Goal: Task Accomplishment & Management: Complete application form

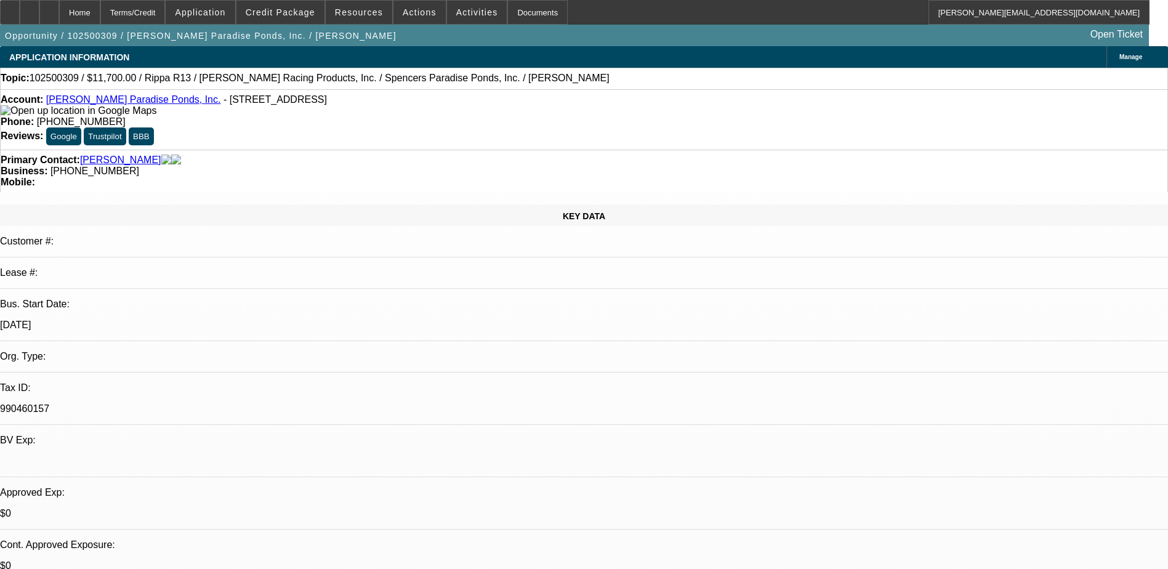
select select "0.1"
select select "2"
select select "0.1"
select select "4"
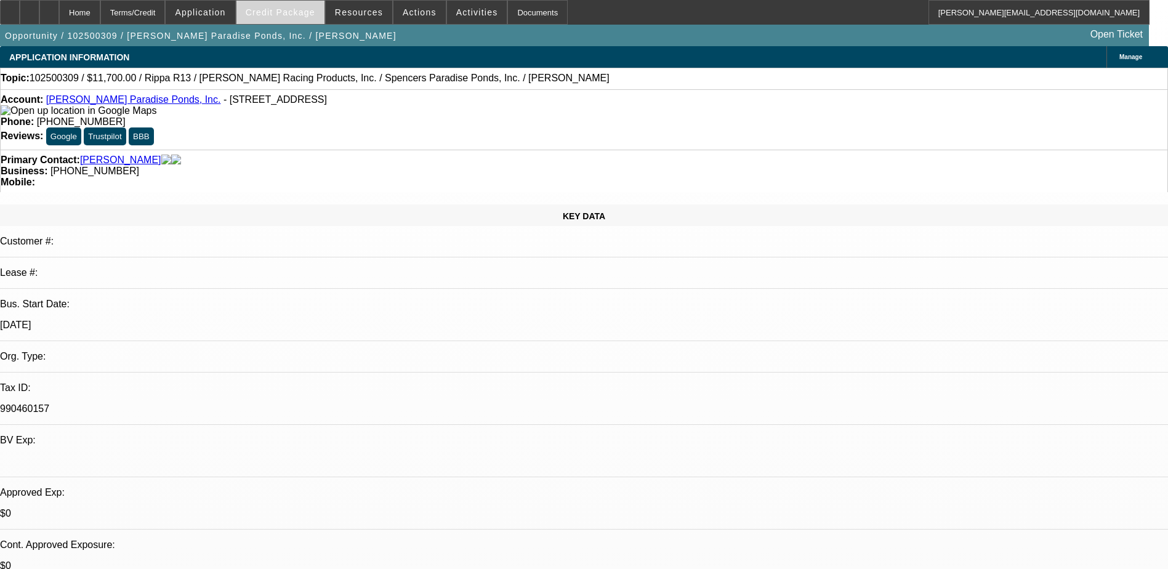
click at [289, 9] on span "Credit Package" at bounding box center [281, 12] width 70 height 10
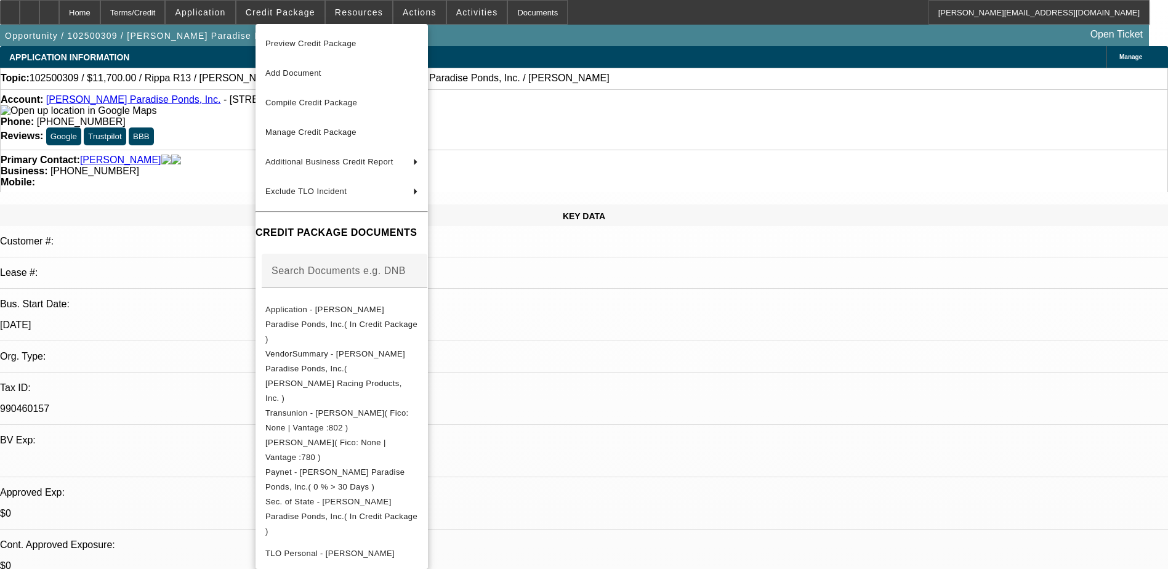
click at [316, 44] on span "Preview Credit Package" at bounding box center [310, 43] width 91 height 9
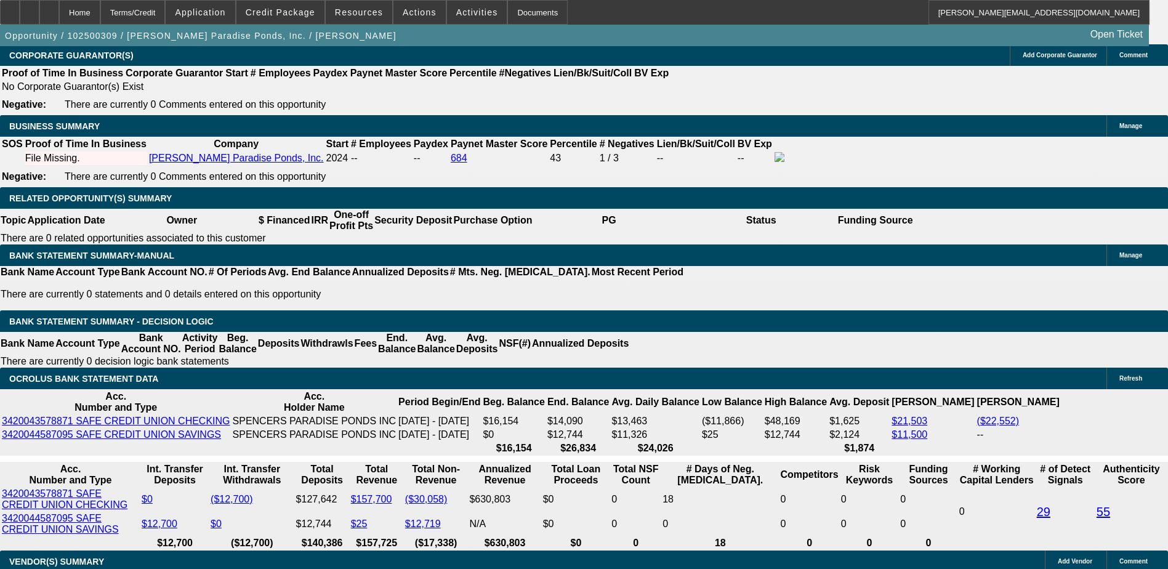
scroll to position [1847, 0]
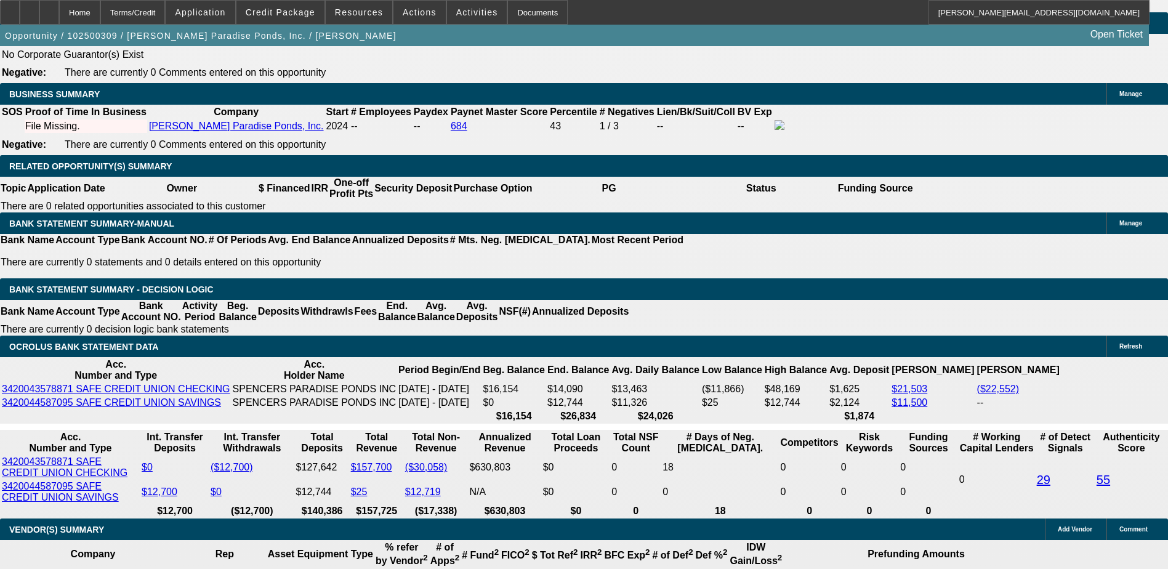
scroll to position [1908, 0]
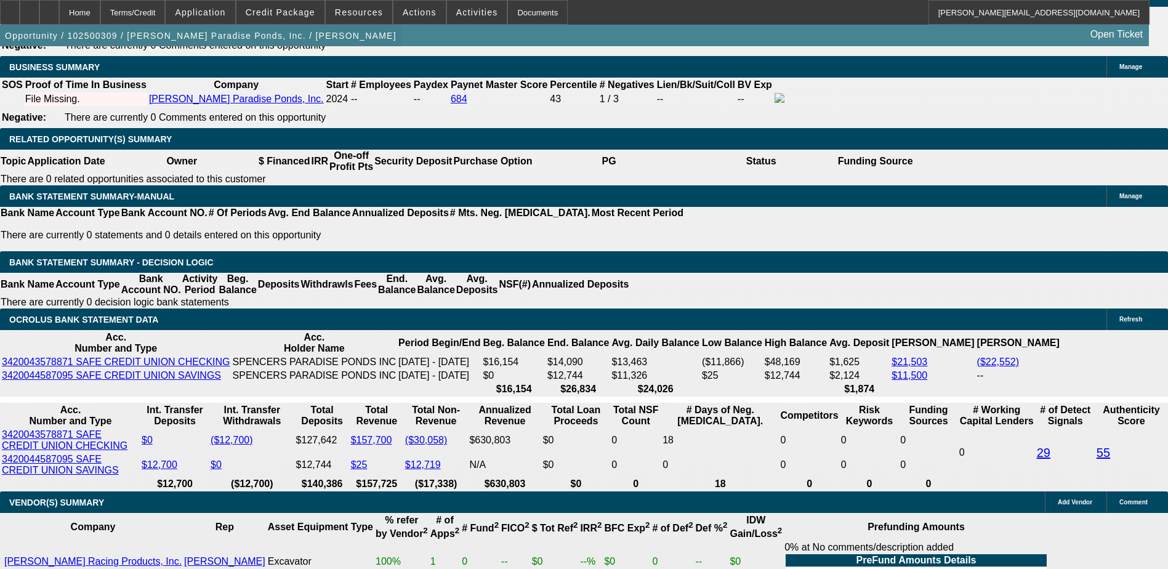
click at [171, 50] on span "button" at bounding box center [200, 36] width 401 height 30
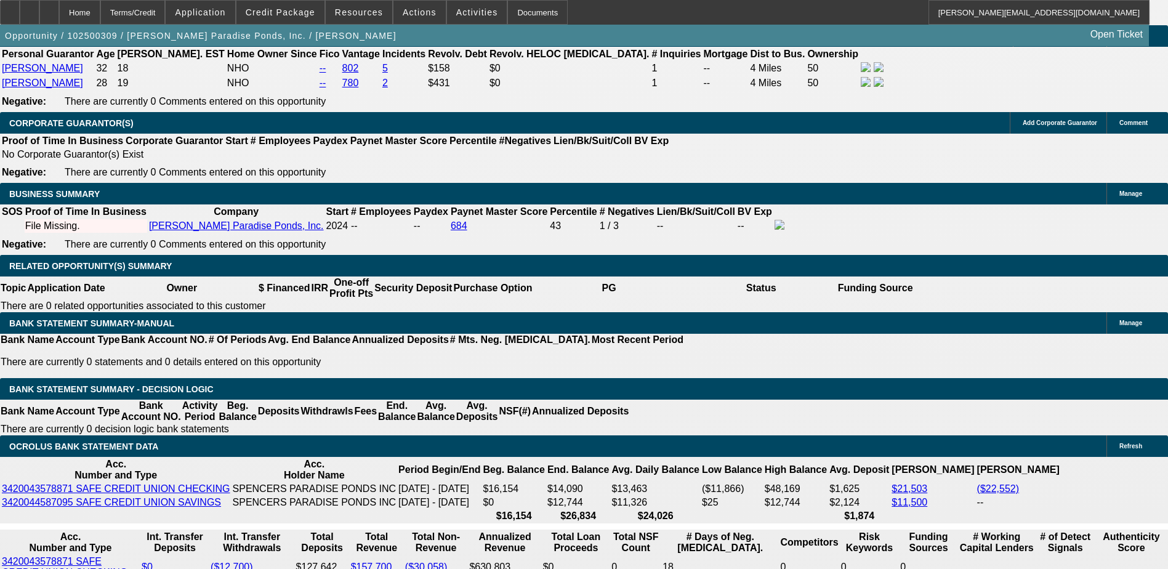
scroll to position [1601, 0]
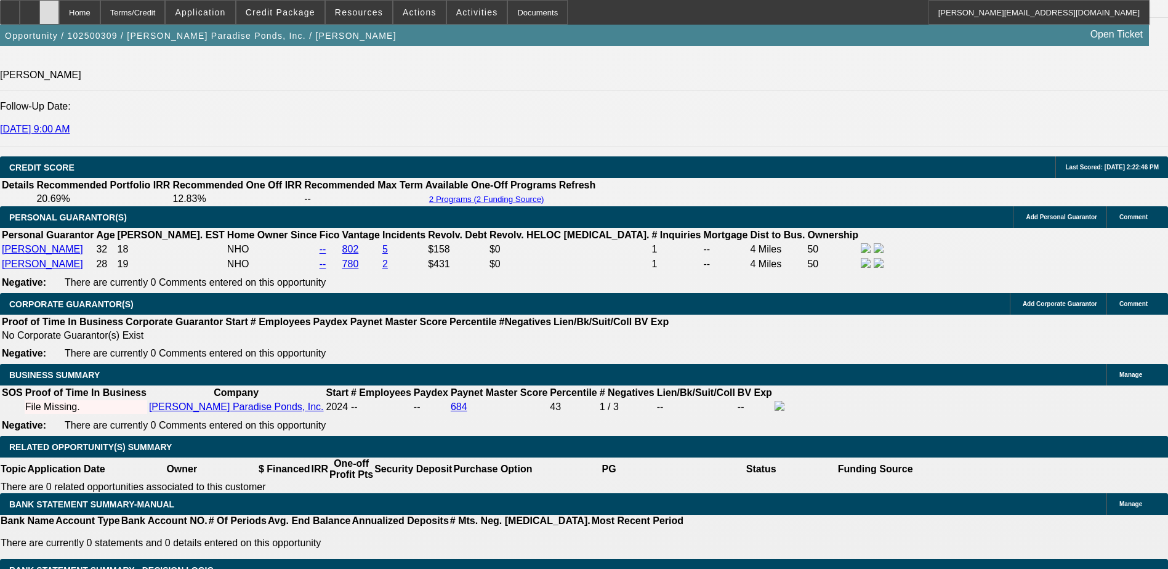
click at [49, 8] on icon at bounding box center [49, 8] width 0 height 0
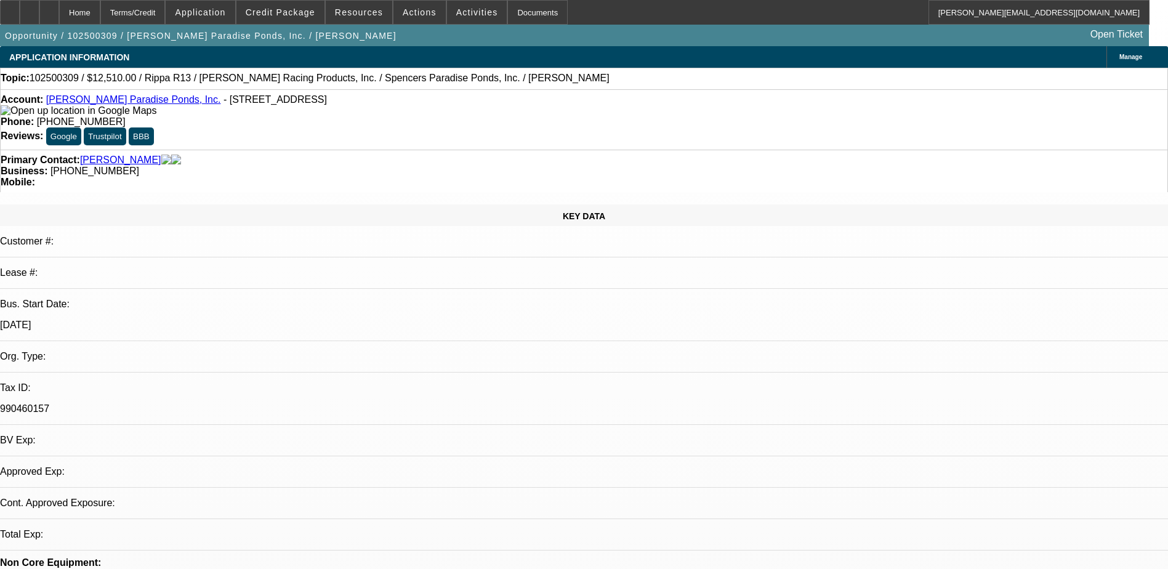
select select "0.1"
select select "2"
select select "0.1"
select select "1"
select select "2"
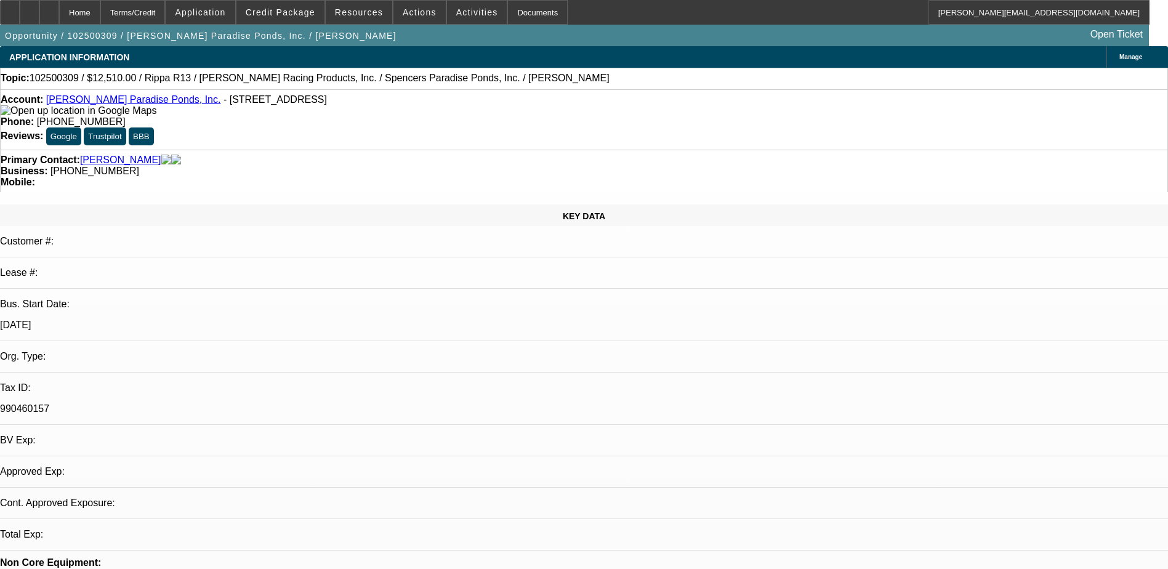
select select "4"
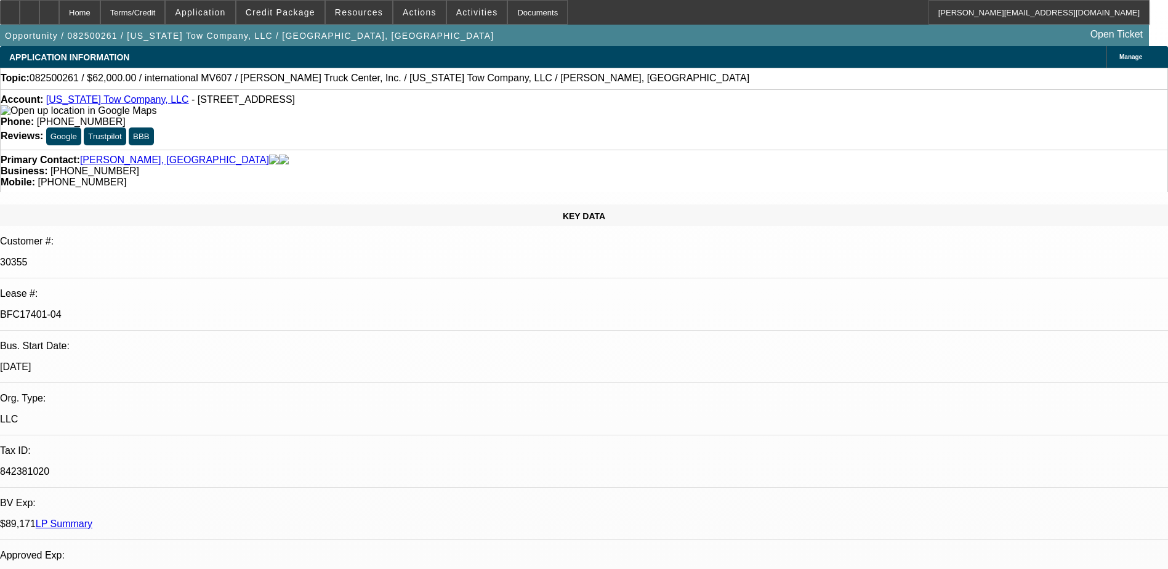
select select "0"
select select "2"
select select "0"
select select "2"
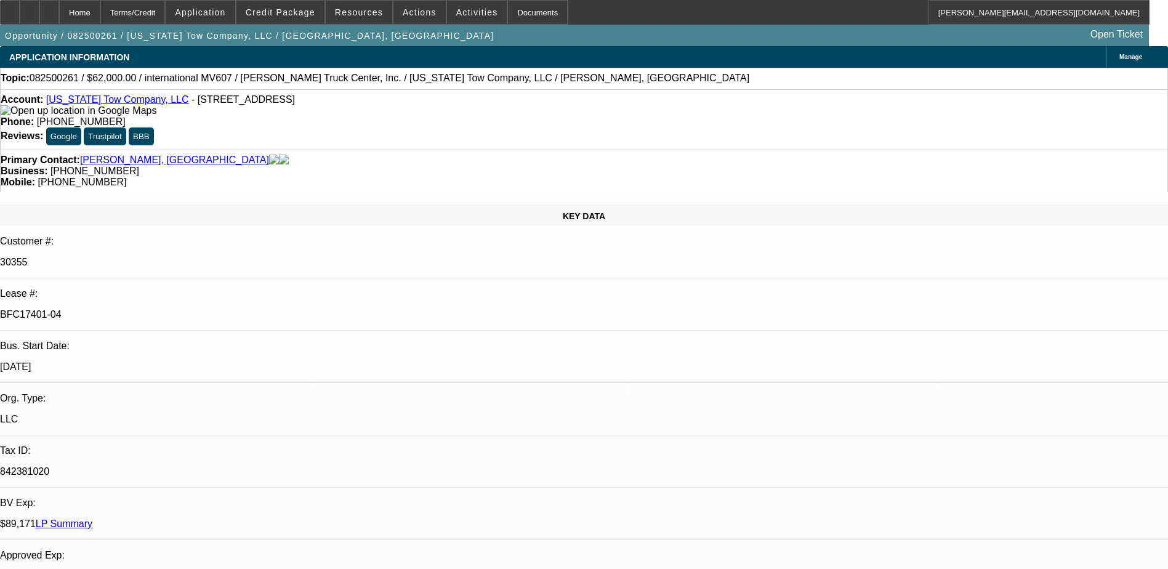
select select "0"
select select "2"
select select "0"
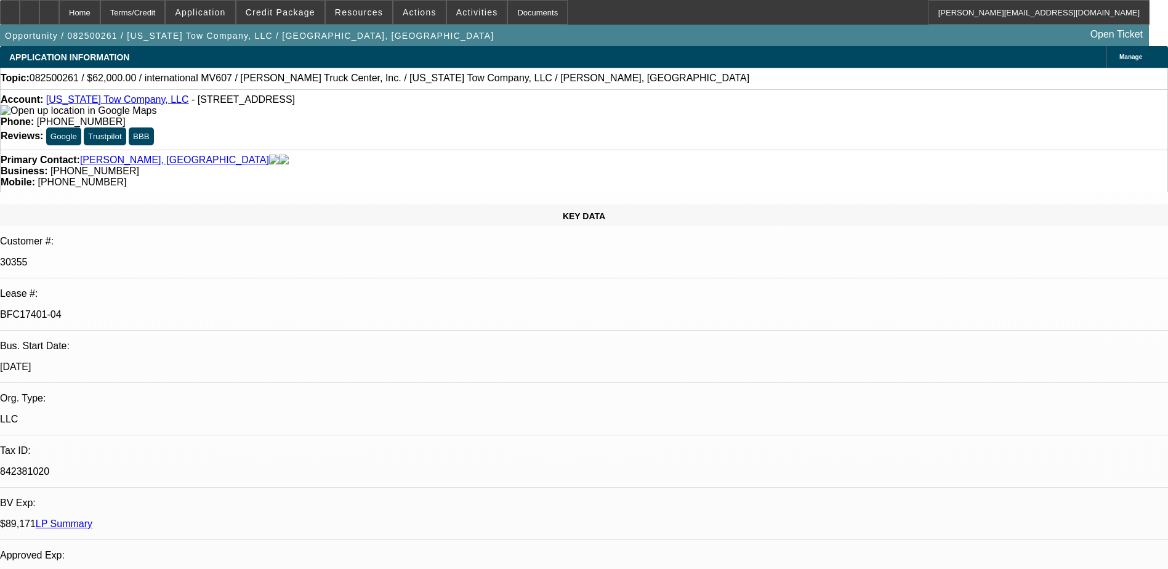
select select "2"
select select "0"
select select "1"
select select "2"
select select "6"
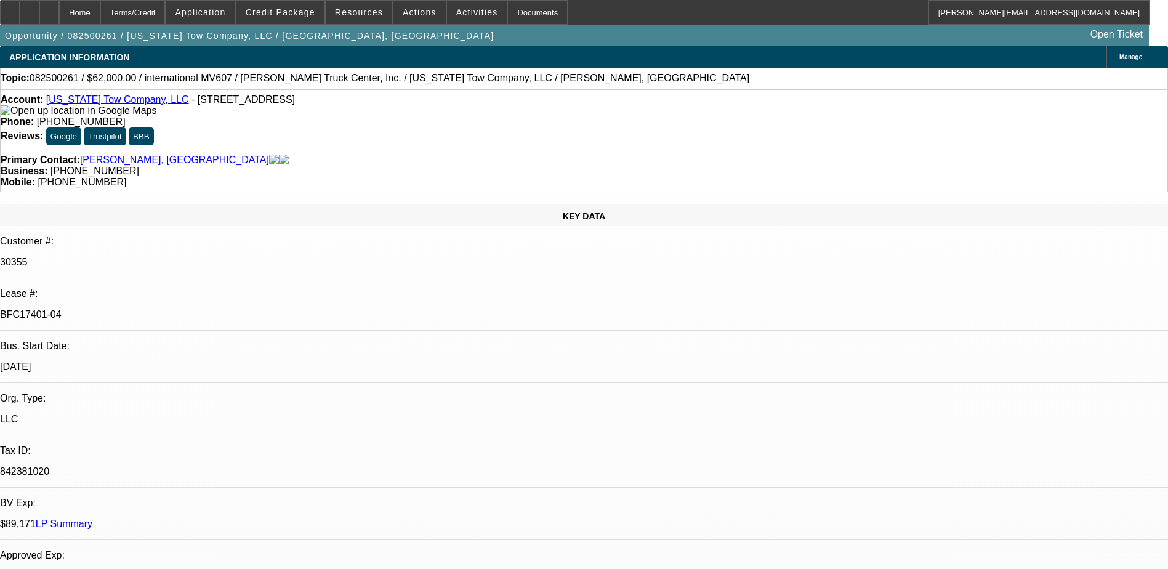
select select "1"
select select "2"
select select "6"
select select "1"
select select "2"
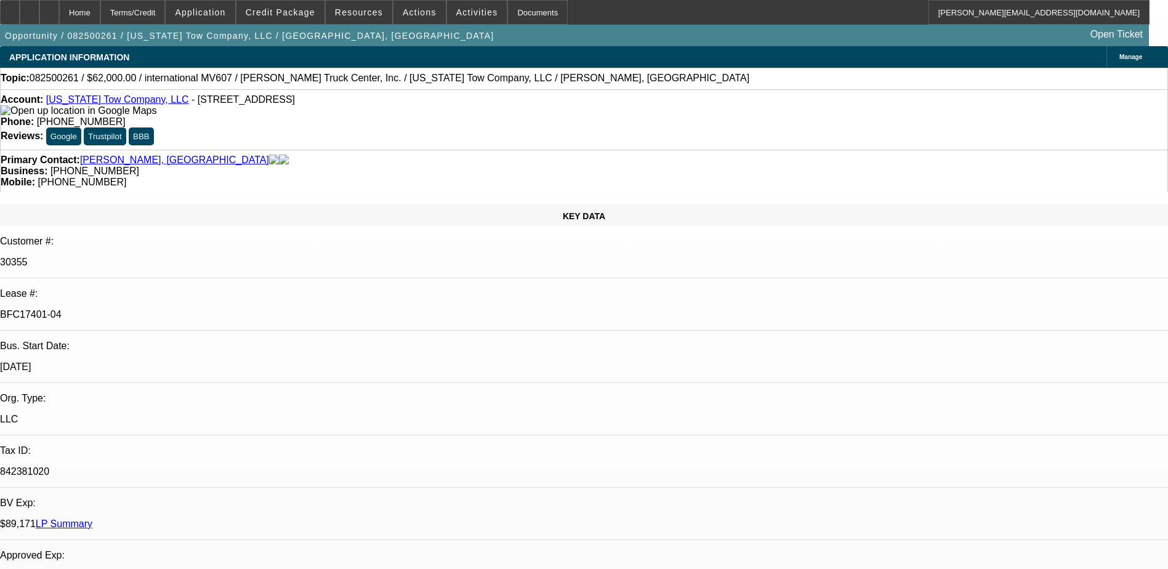
select select "6"
select select "1"
select select "2"
select select "6"
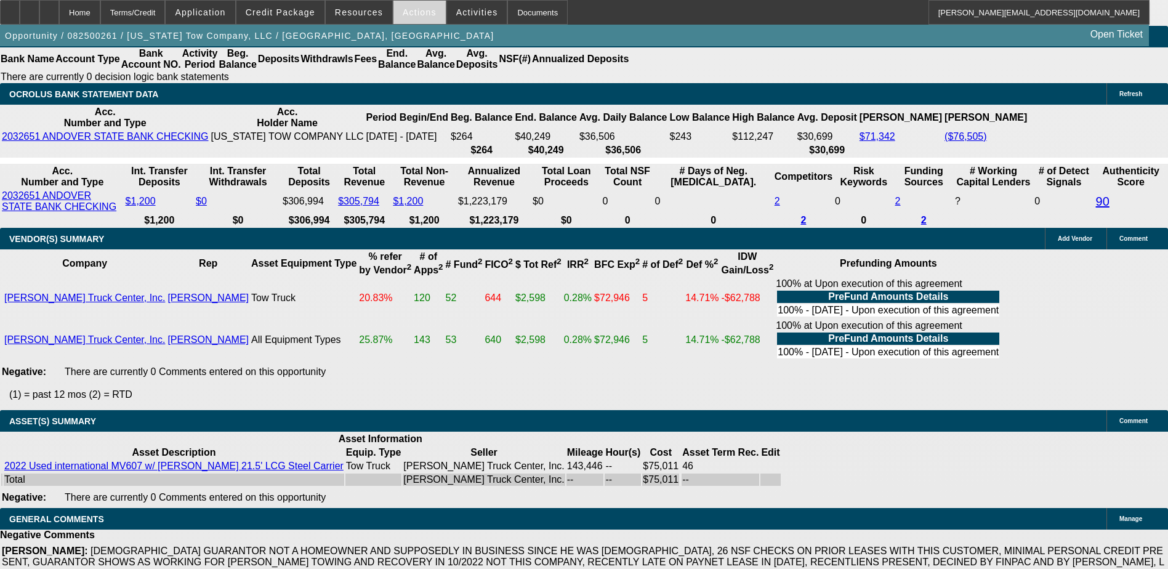
scroll to position [2629, 0]
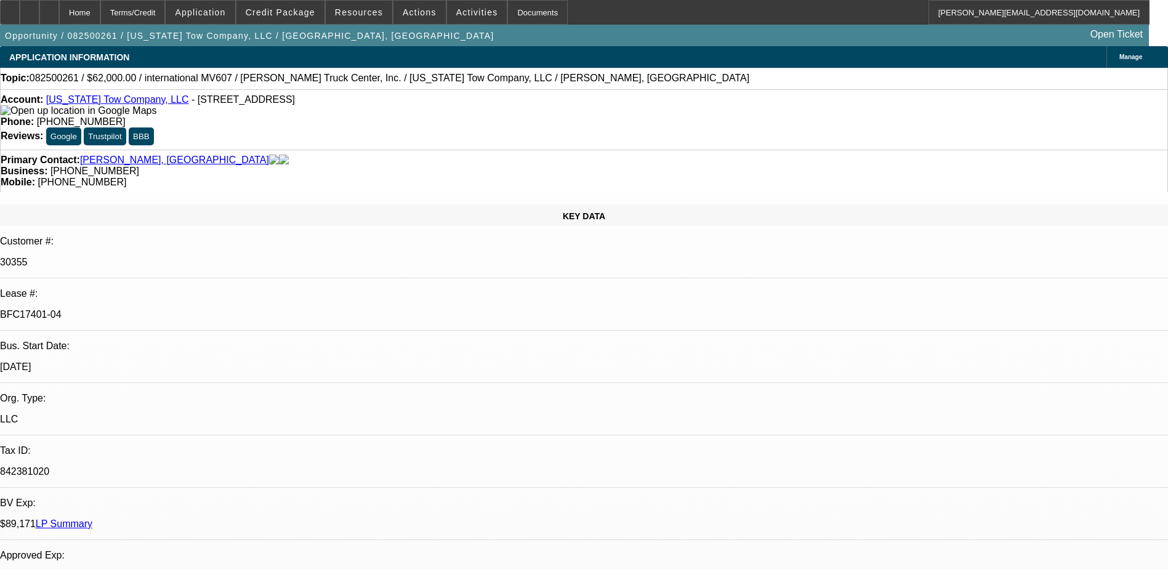
select select "0"
select select "2"
select select "0"
select select "2"
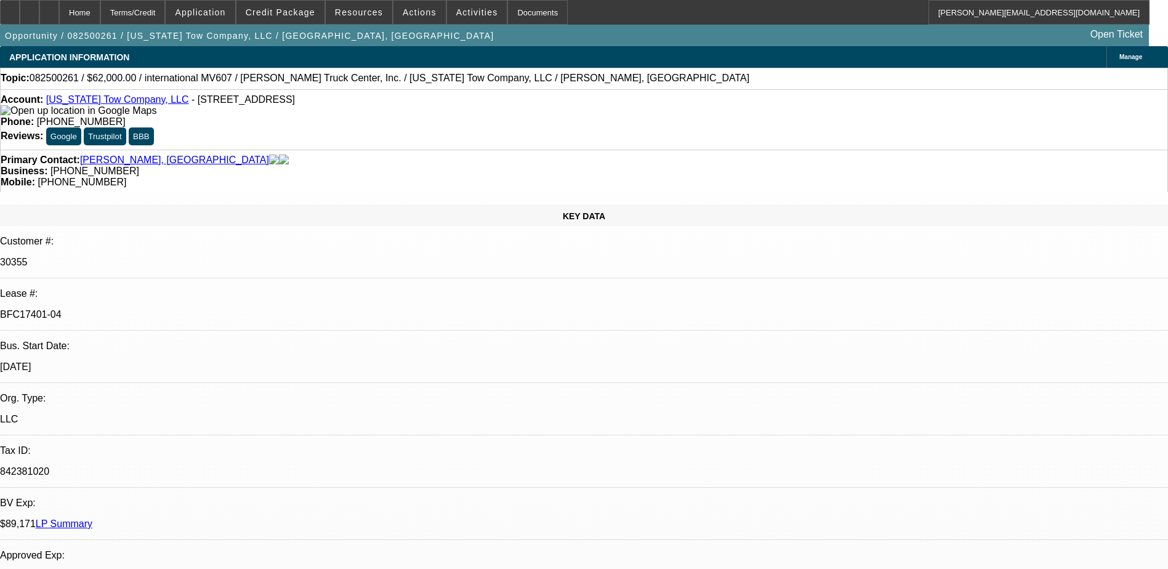
select select "0"
select select "2"
select select "0"
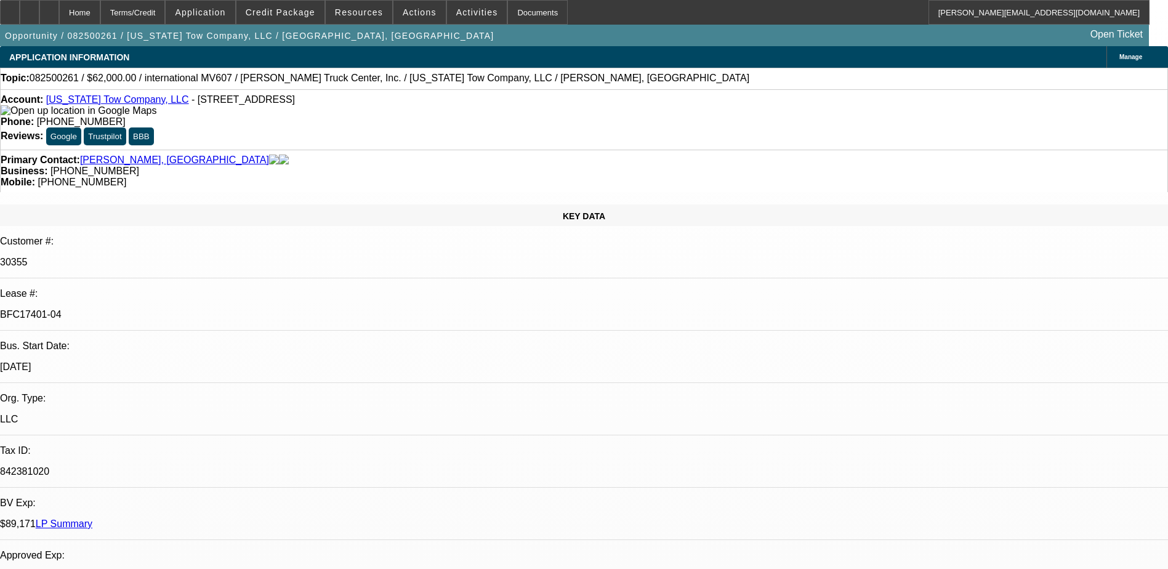
select select "2"
select select "0"
select select "1"
select select "2"
select select "6"
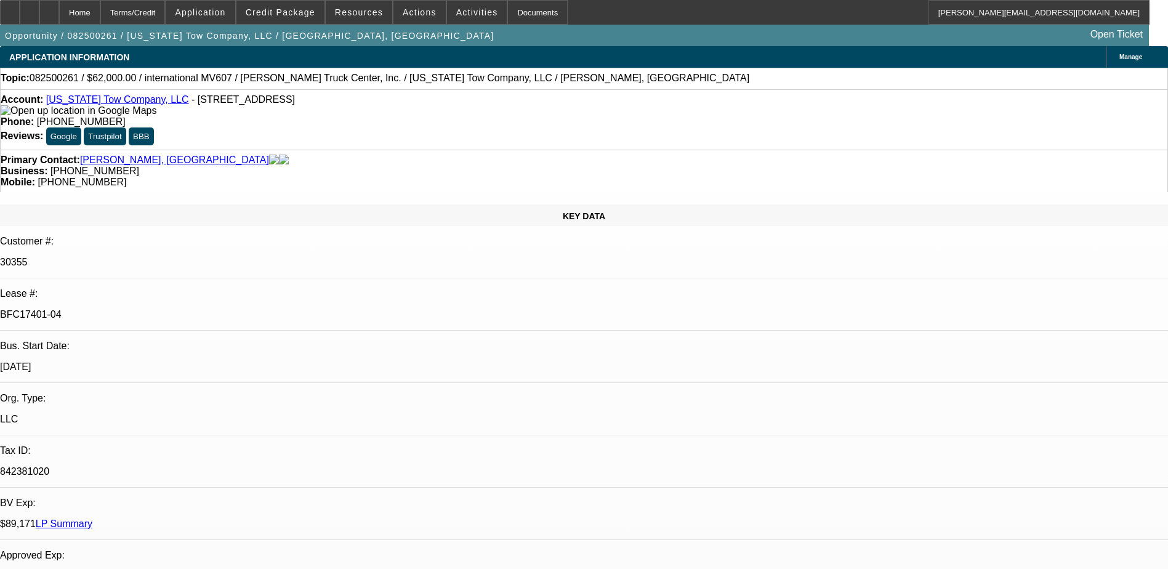
select select "1"
select select "2"
select select "6"
select select "1"
select select "2"
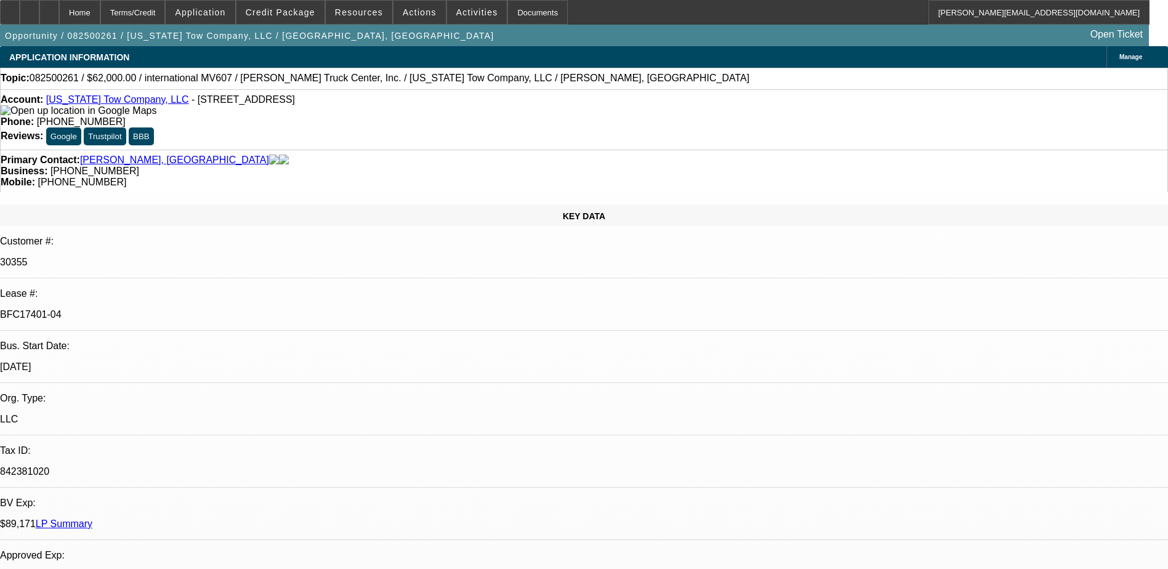
select select "6"
select select "1"
select select "2"
select select "6"
